Goal: Check status: Check status

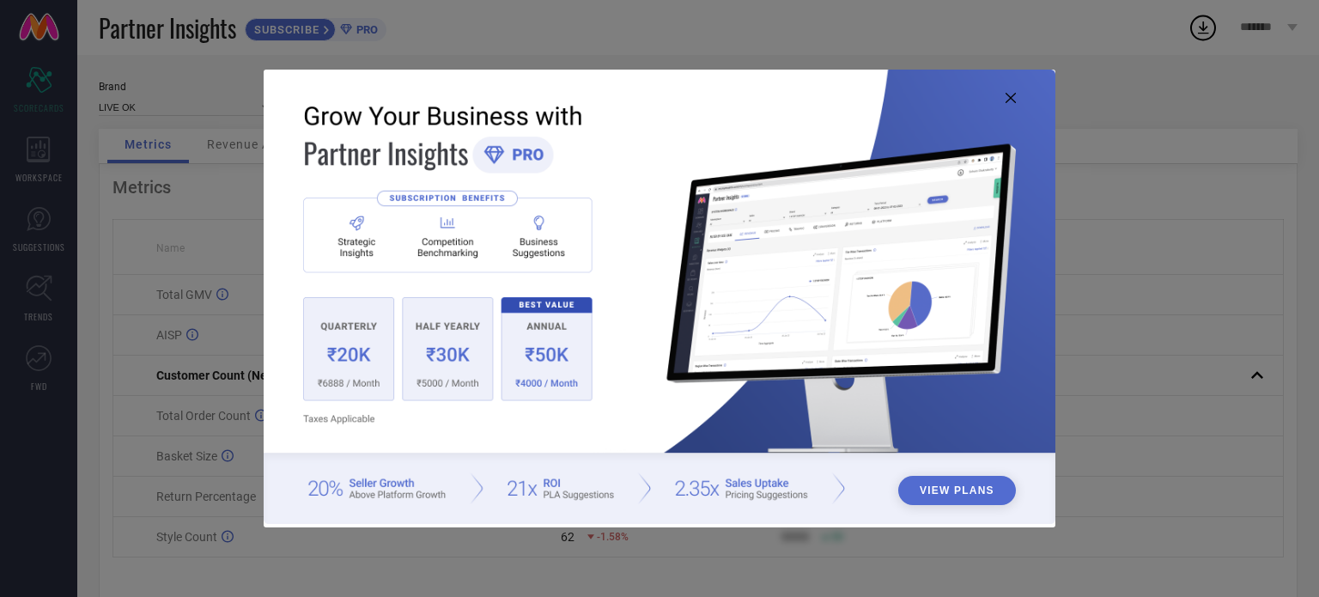
click at [1009, 98] on icon at bounding box center [1010, 98] width 10 height 10
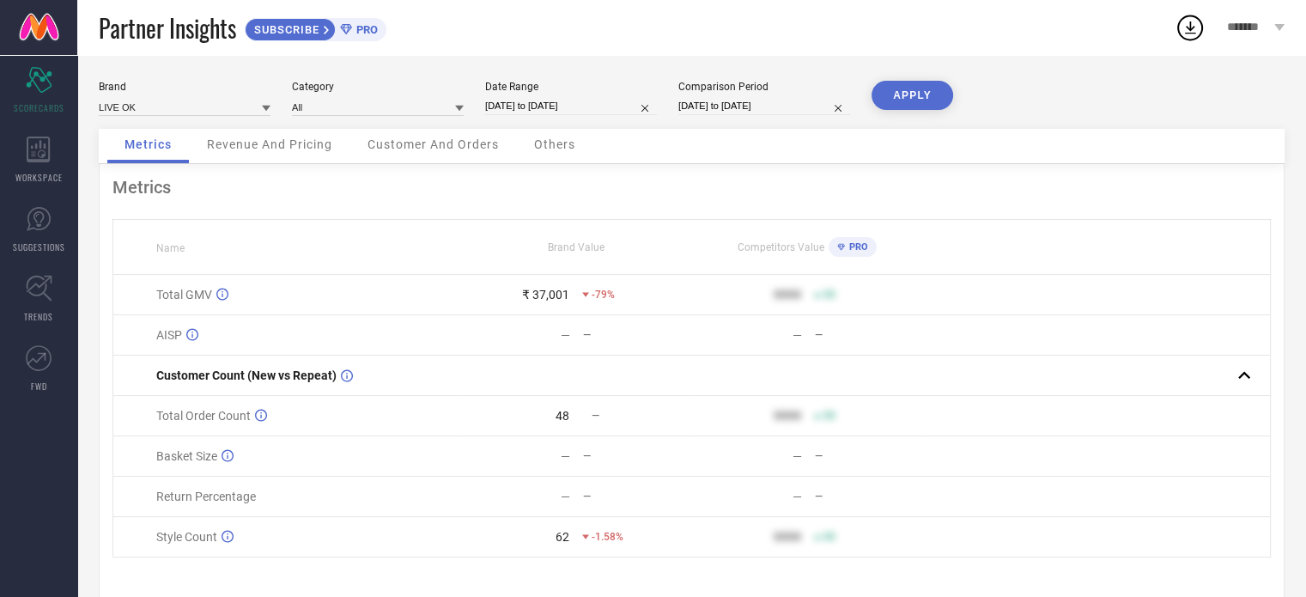
scroll to position [34, 0]
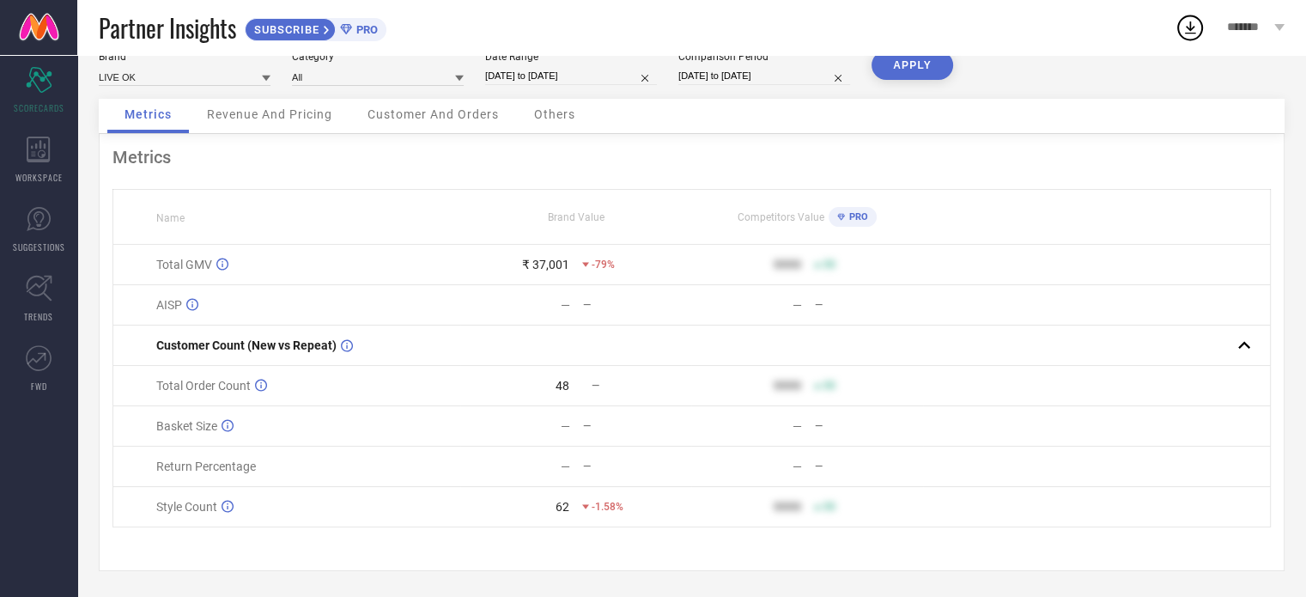
click at [891, 64] on button "APPLY" at bounding box center [912, 65] width 82 height 29
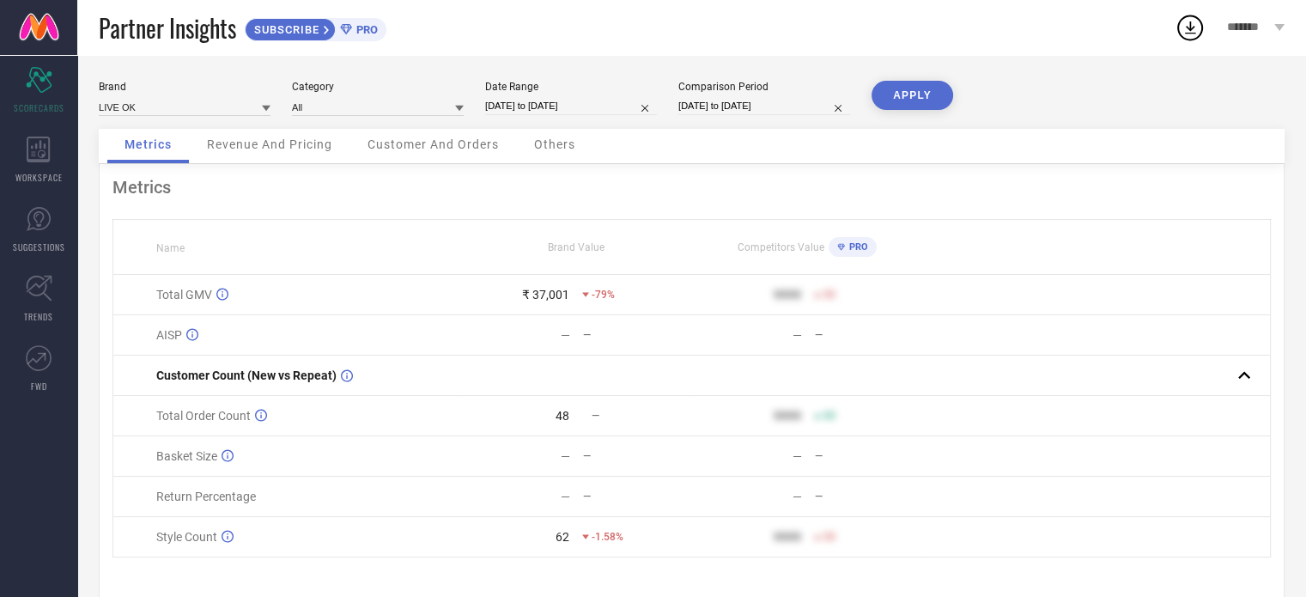
select select "8"
select select "2025"
select select "9"
select select "2025"
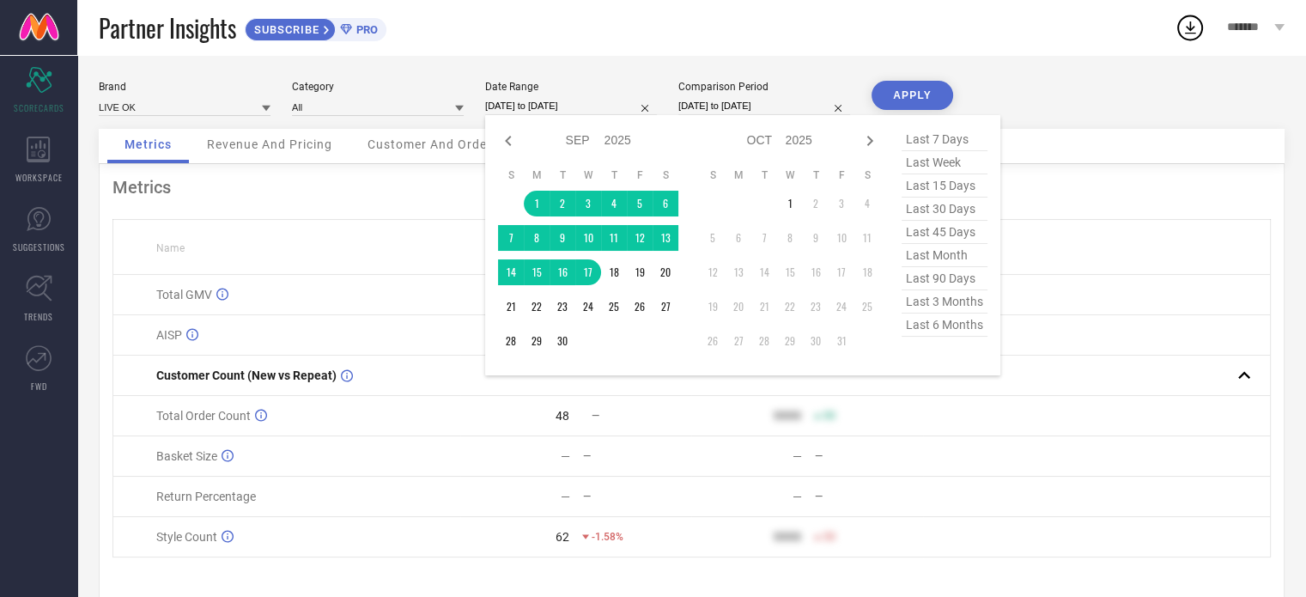
click at [543, 111] on input "[DATE] to [DATE]" at bounding box center [571, 106] width 172 height 18
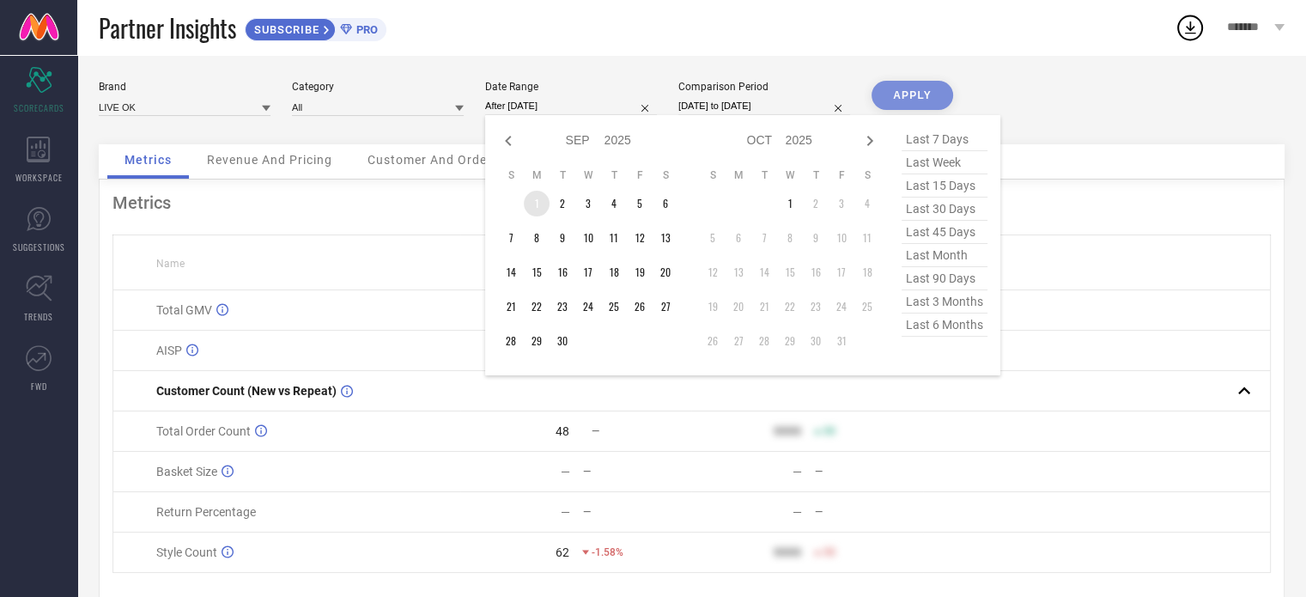
click at [537, 199] on td "1" at bounding box center [537, 204] width 26 height 26
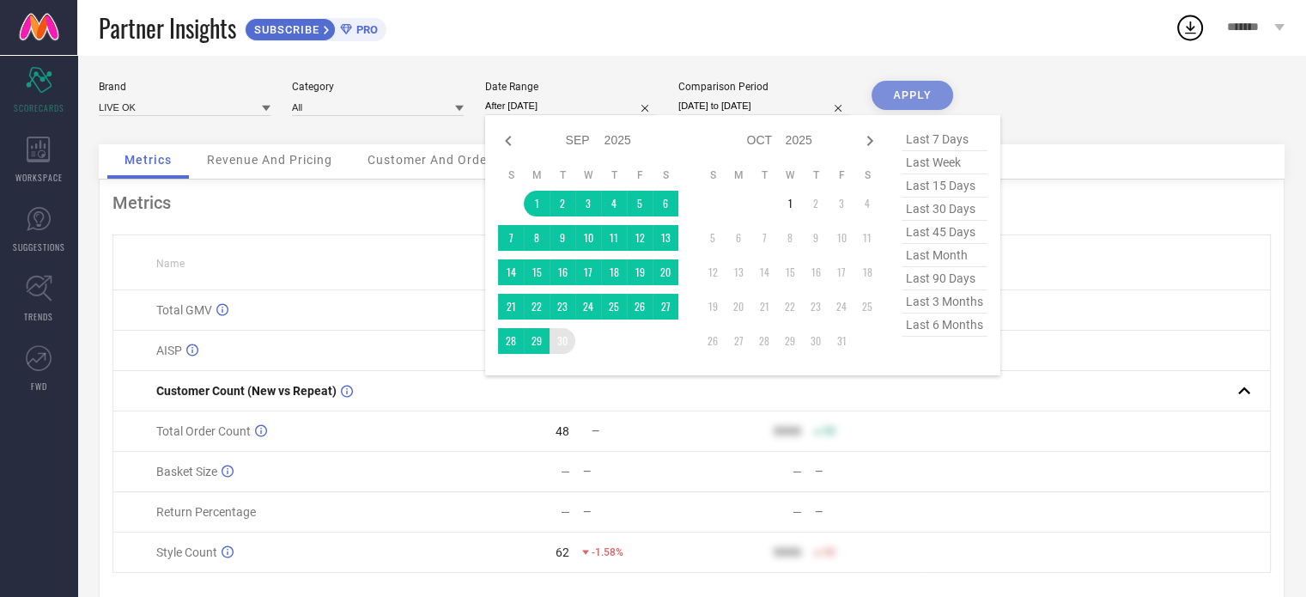
type input "[DATE] to [DATE]"
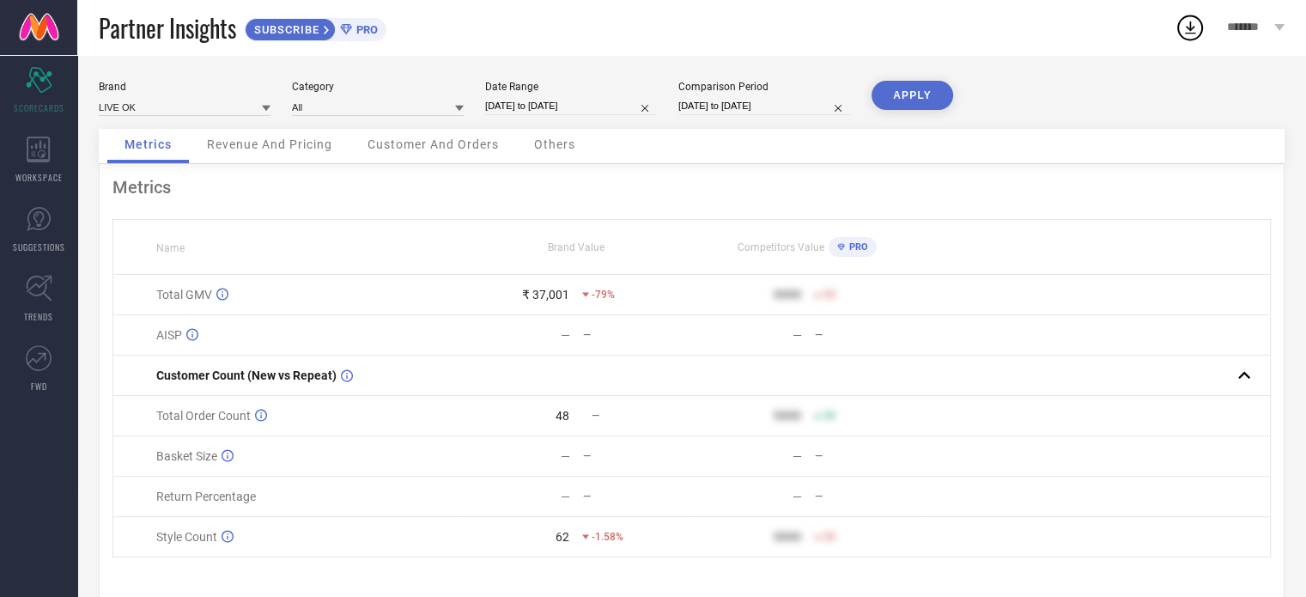
click at [913, 106] on button "APPLY" at bounding box center [912, 95] width 82 height 29
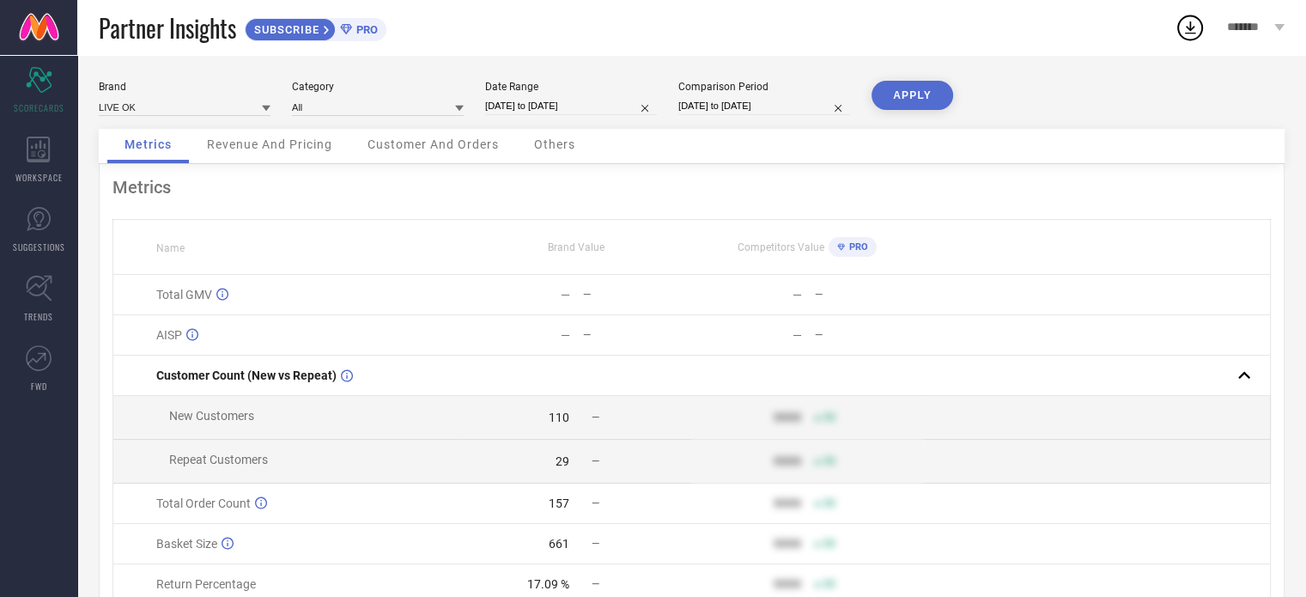
select select "8"
select select "2025"
select select "9"
select select "2025"
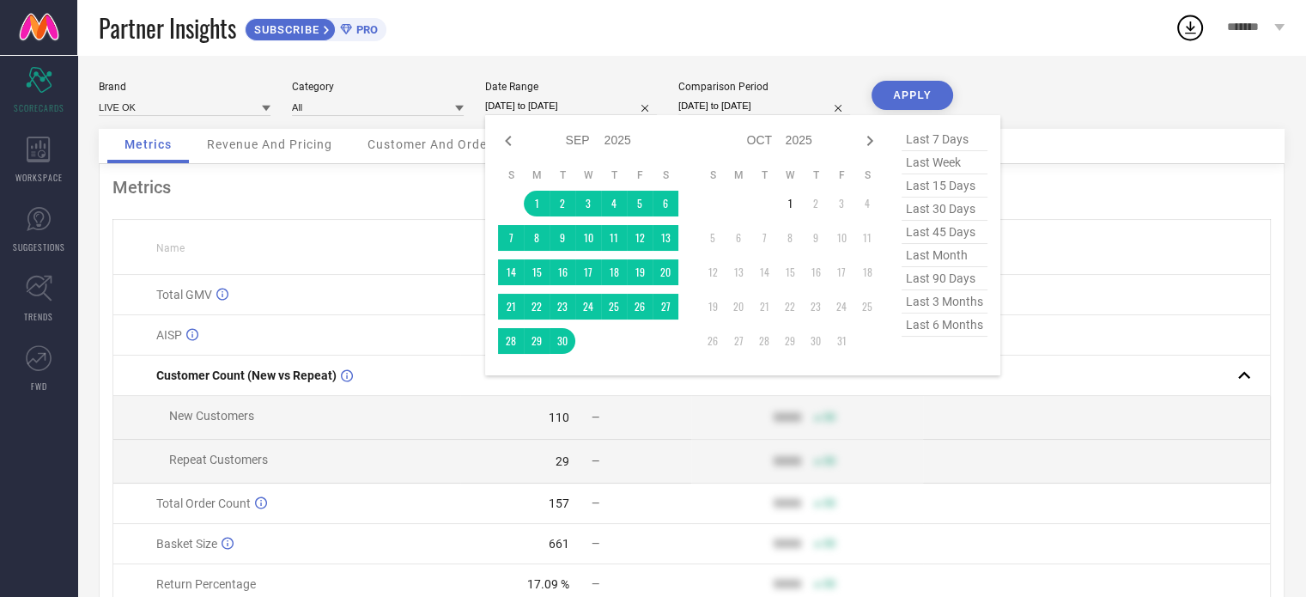
click at [552, 100] on input "[DATE] to [DATE]" at bounding box center [571, 106] width 172 height 18
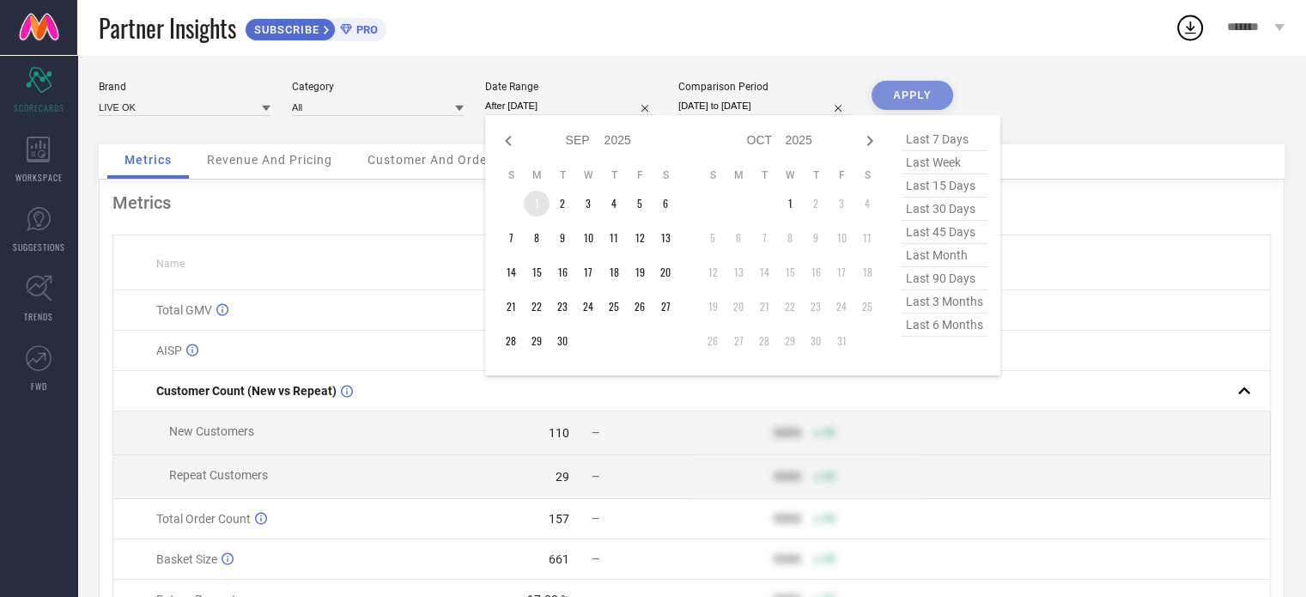
click at [538, 202] on td "1" at bounding box center [537, 204] width 26 height 26
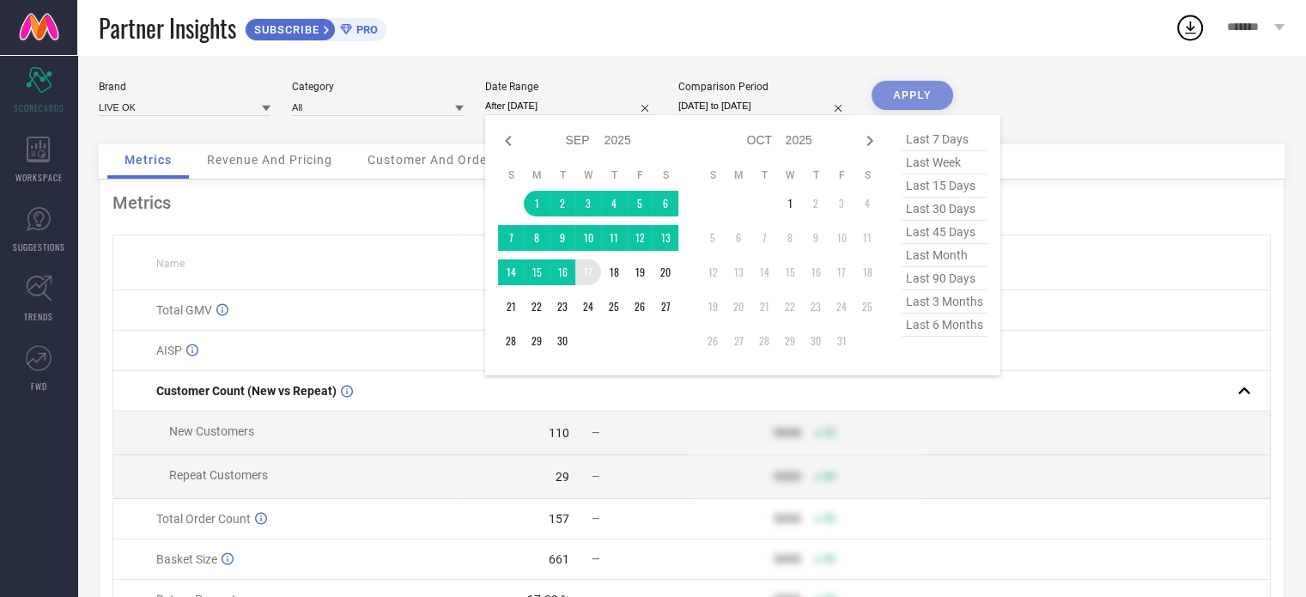
type input "[DATE] to [DATE]"
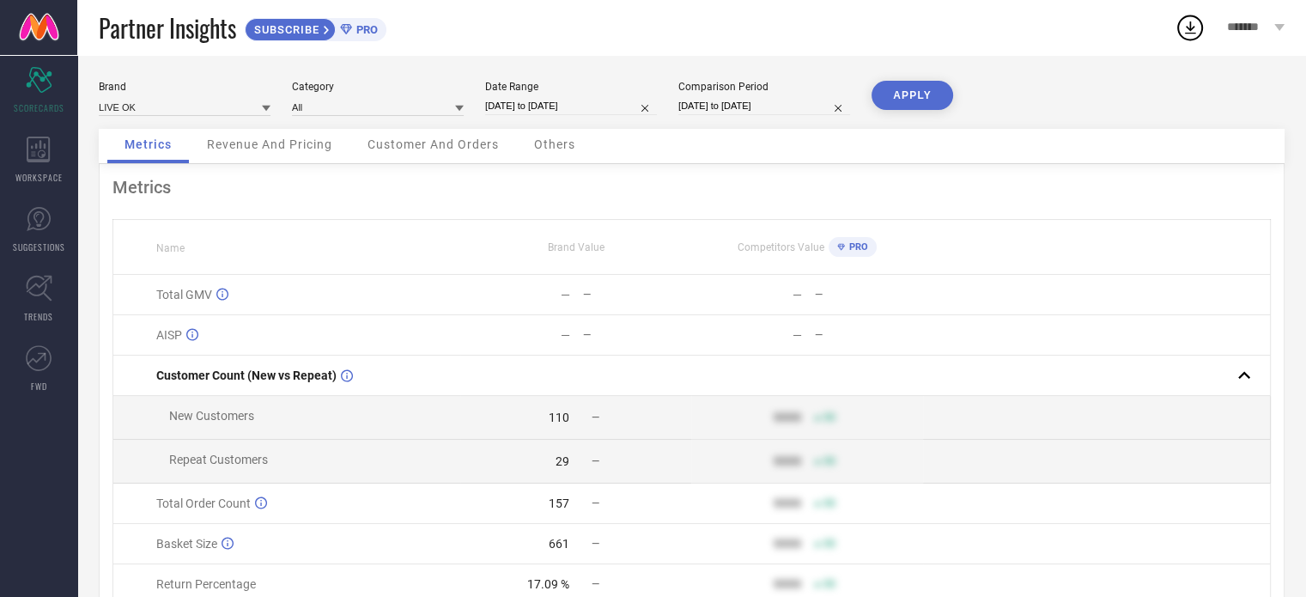
click at [882, 99] on button "APPLY" at bounding box center [912, 95] width 82 height 29
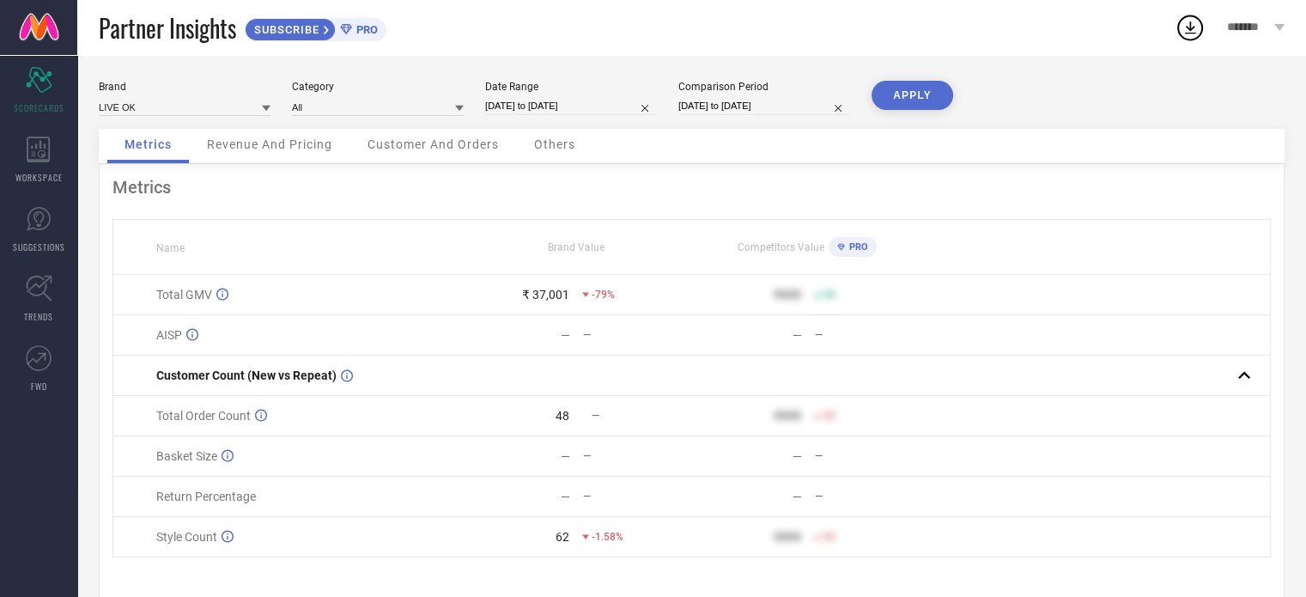
select select "8"
select select "2025"
select select "9"
select select "2025"
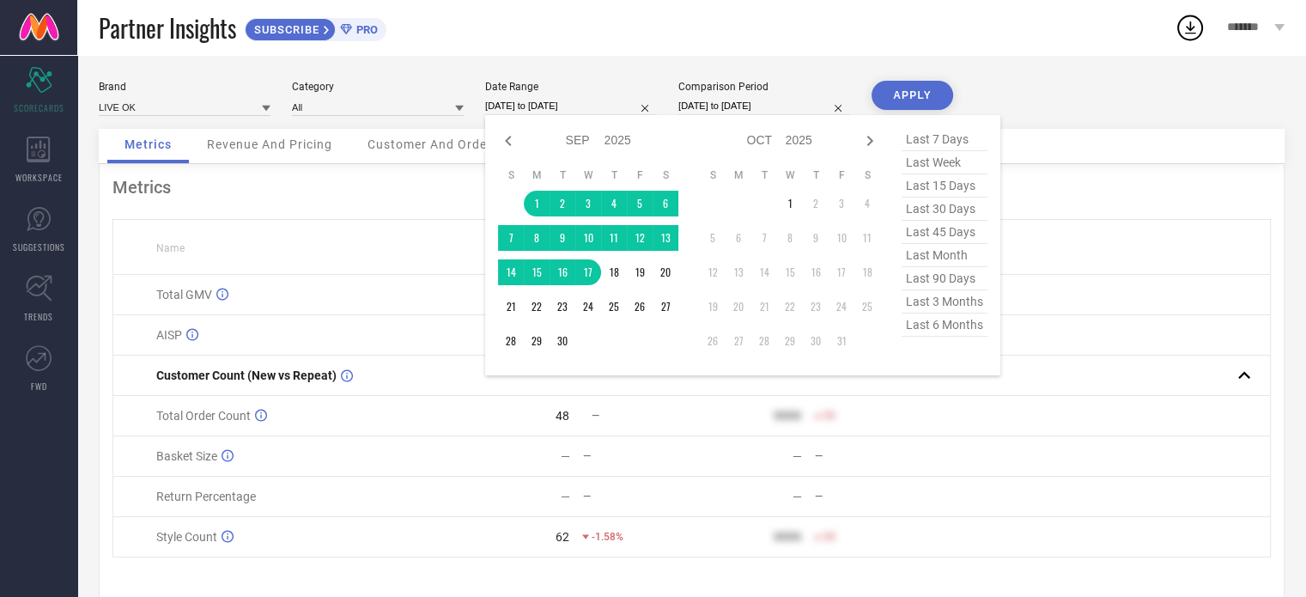
click at [542, 102] on input "[DATE] to [DATE]" at bounding box center [571, 106] width 172 height 18
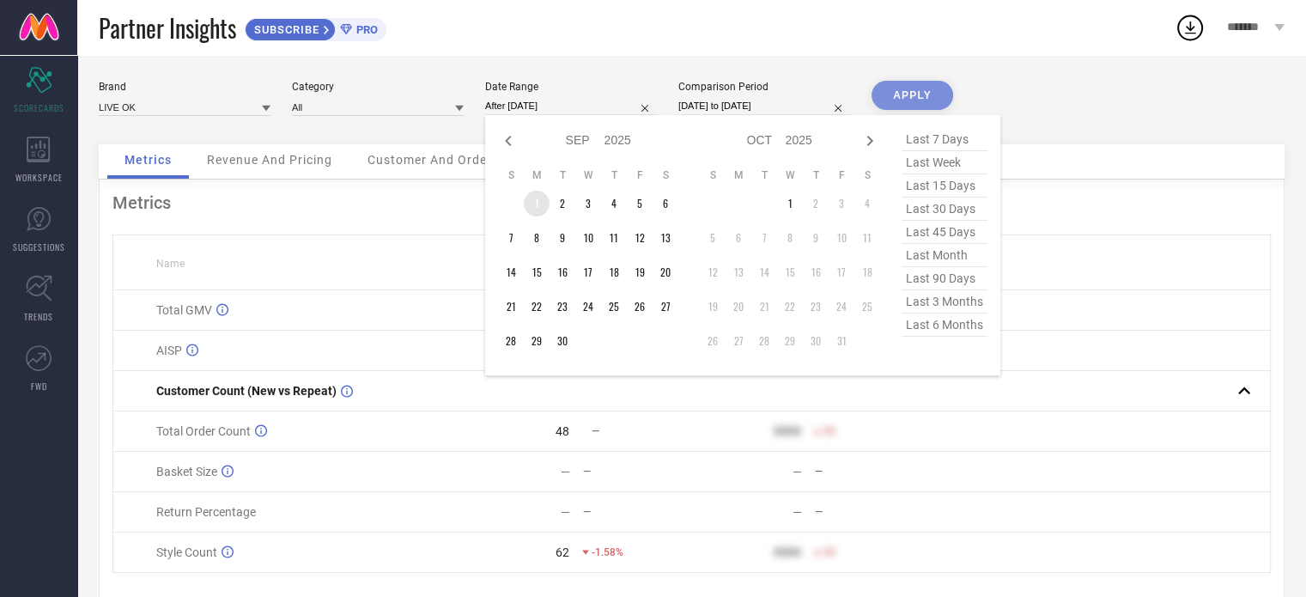
click at [530, 207] on td "1" at bounding box center [537, 204] width 26 height 26
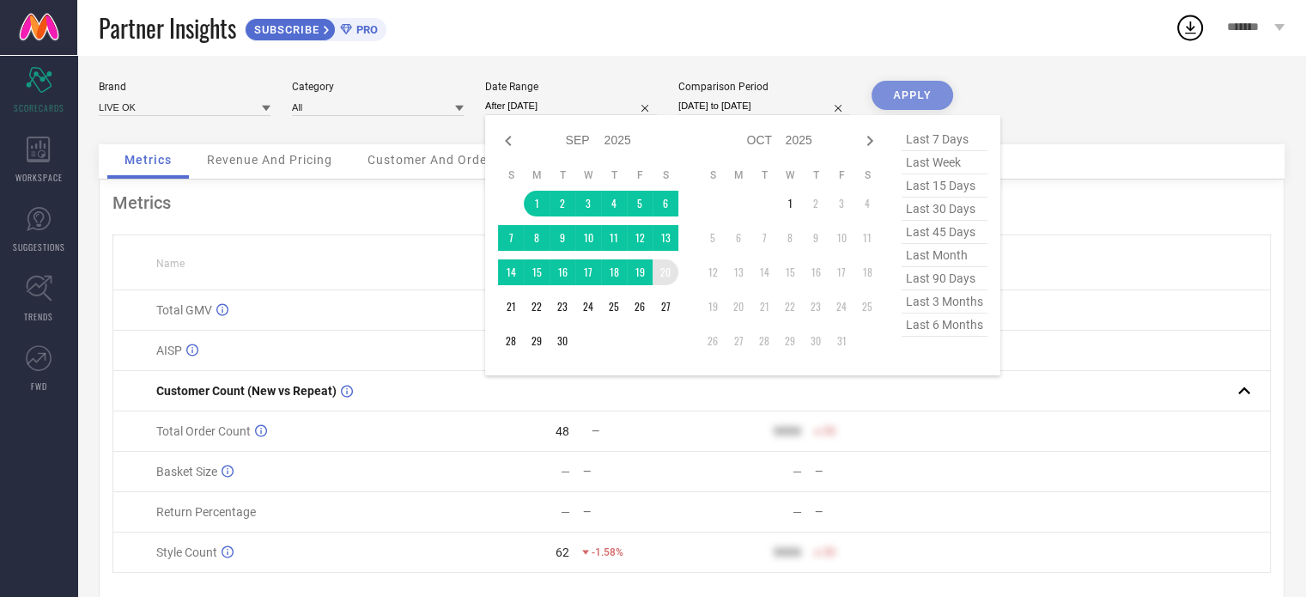
type input "[DATE] to [DATE]"
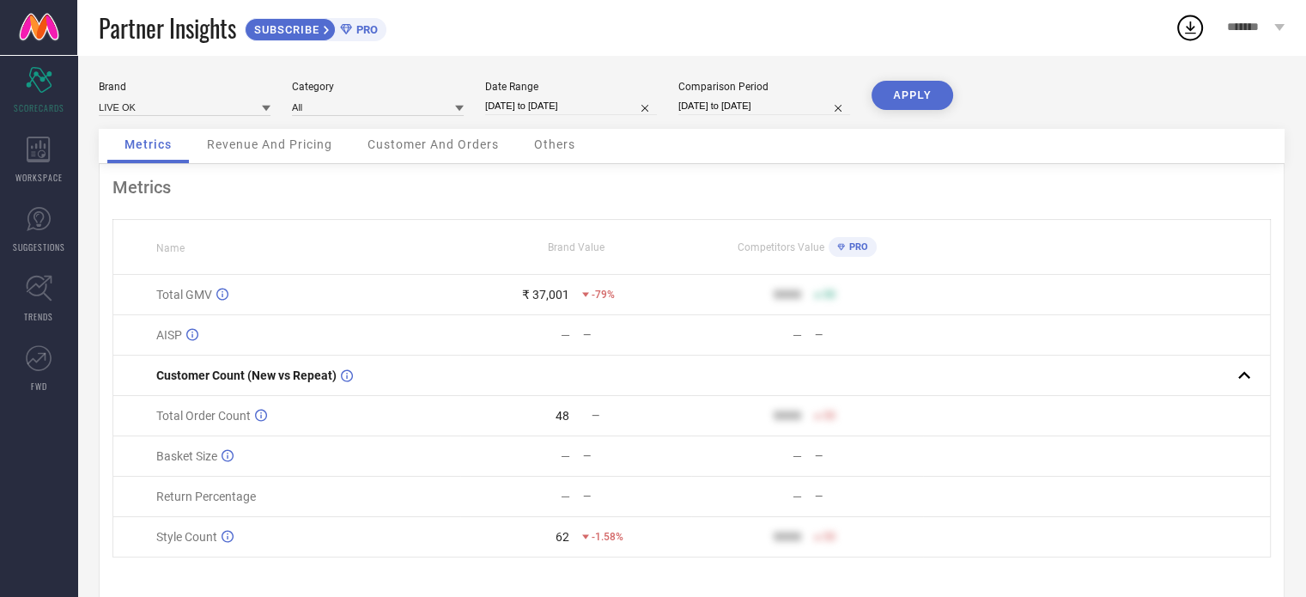
click at [903, 100] on button "APPLY" at bounding box center [912, 95] width 82 height 29
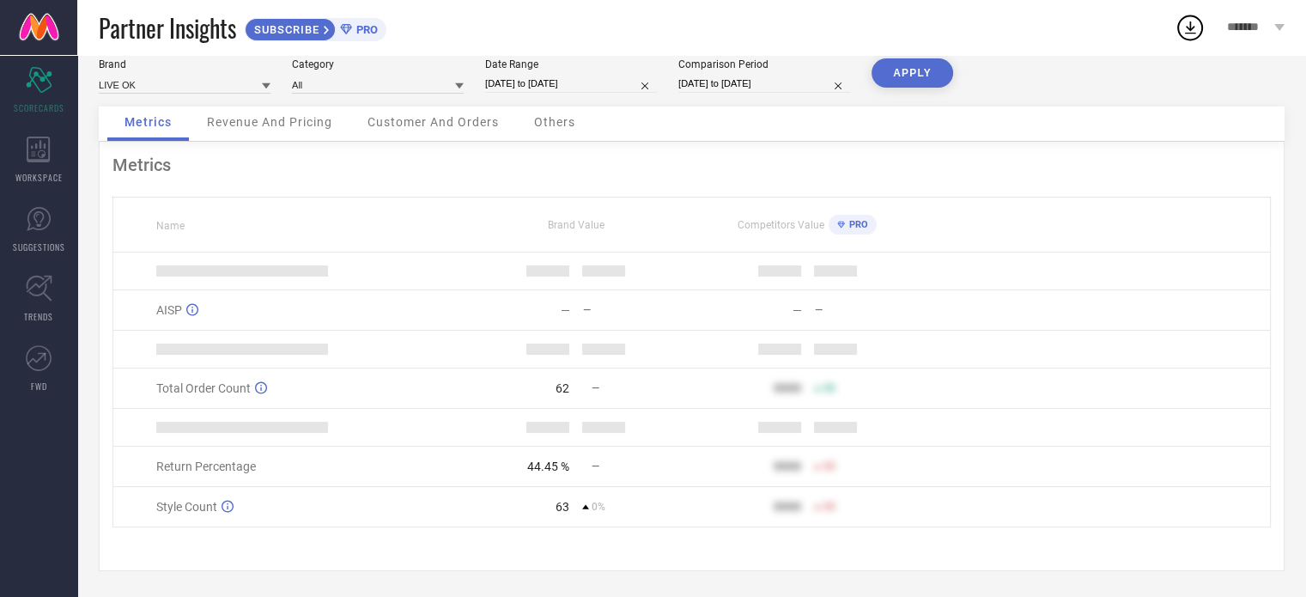
scroll to position [34, 0]
